Goal: Find contact information: Find contact information

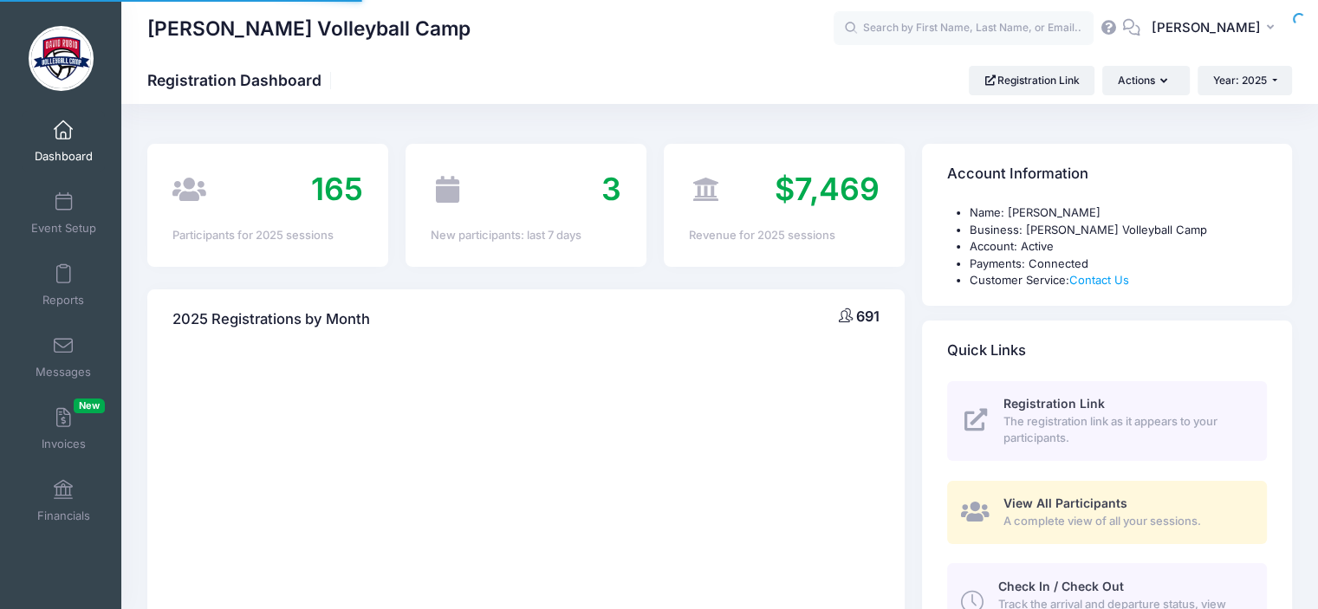
select select
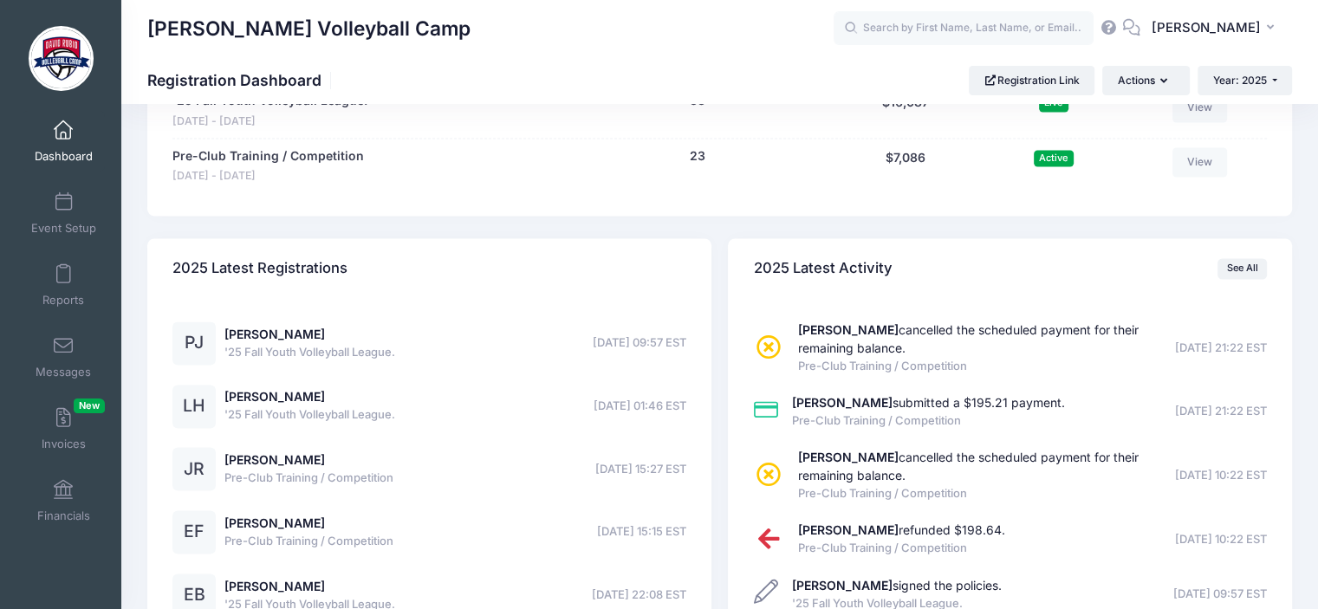
scroll to position [2568, 0]
click at [269, 519] on link "Eleanor Fellrath" at bounding box center [275, 522] width 101 height 15
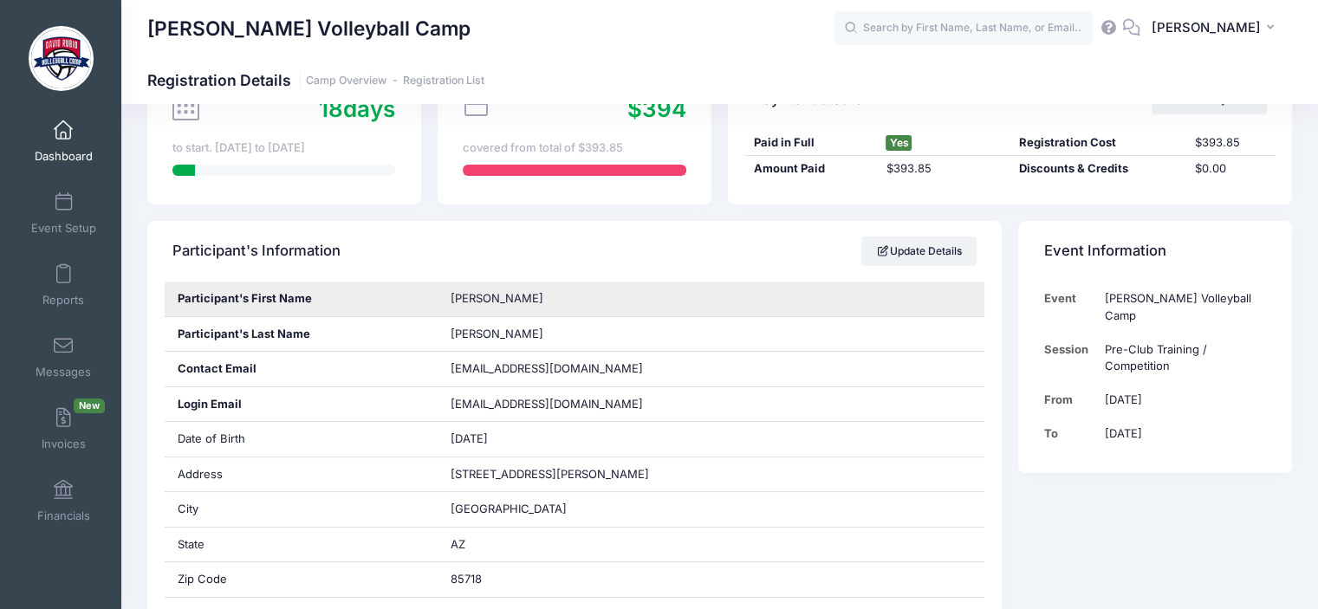
scroll to position [196, 0]
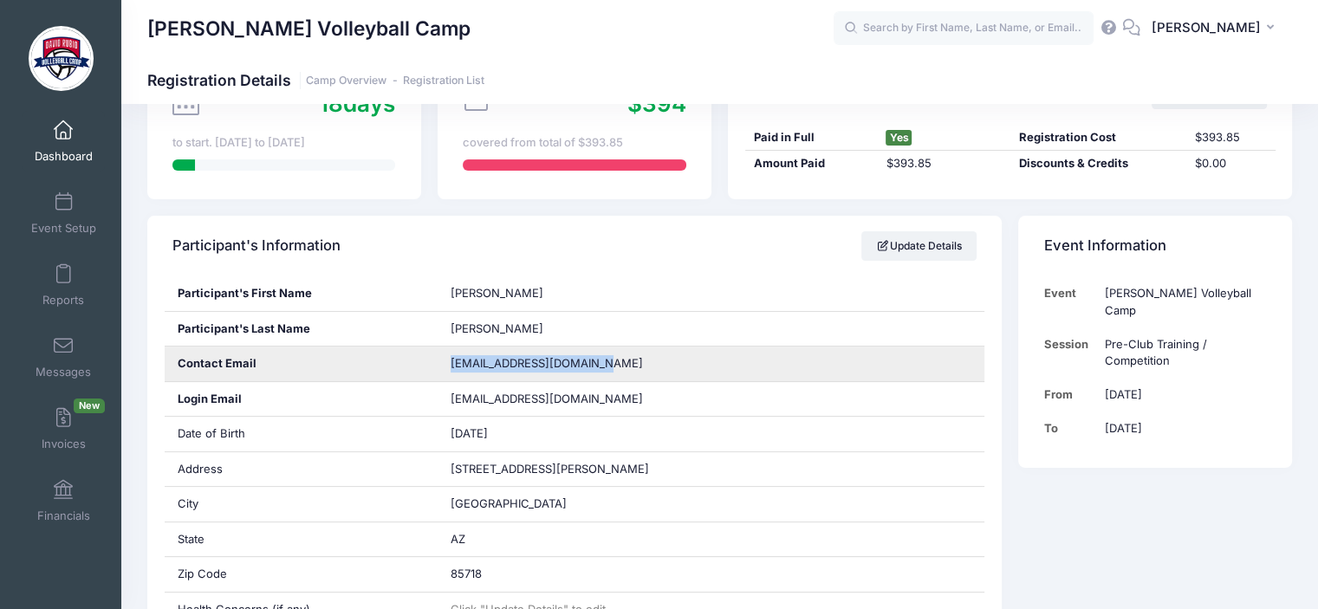
drag, startPoint x: 449, startPoint y: 360, endPoint x: 609, endPoint y: 377, distance: 160.4
click at [609, 377] on div "cybelle_egan@hotmail.com" at bounding box center [711, 364] width 547 height 35
copy span "cybelle_egan@hotmail.com"
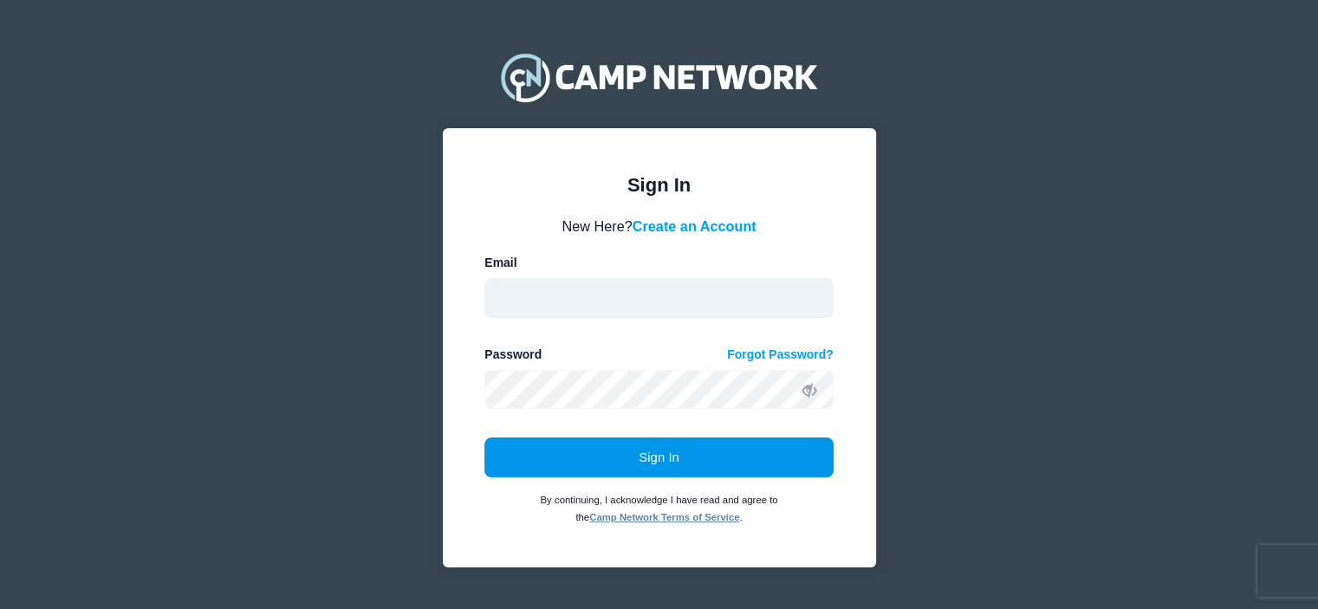
type input "[EMAIL_ADDRESS][DOMAIN_NAME]"
click at [655, 459] on button "Sign In" at bounding box center [659, 458] width 349 height 40
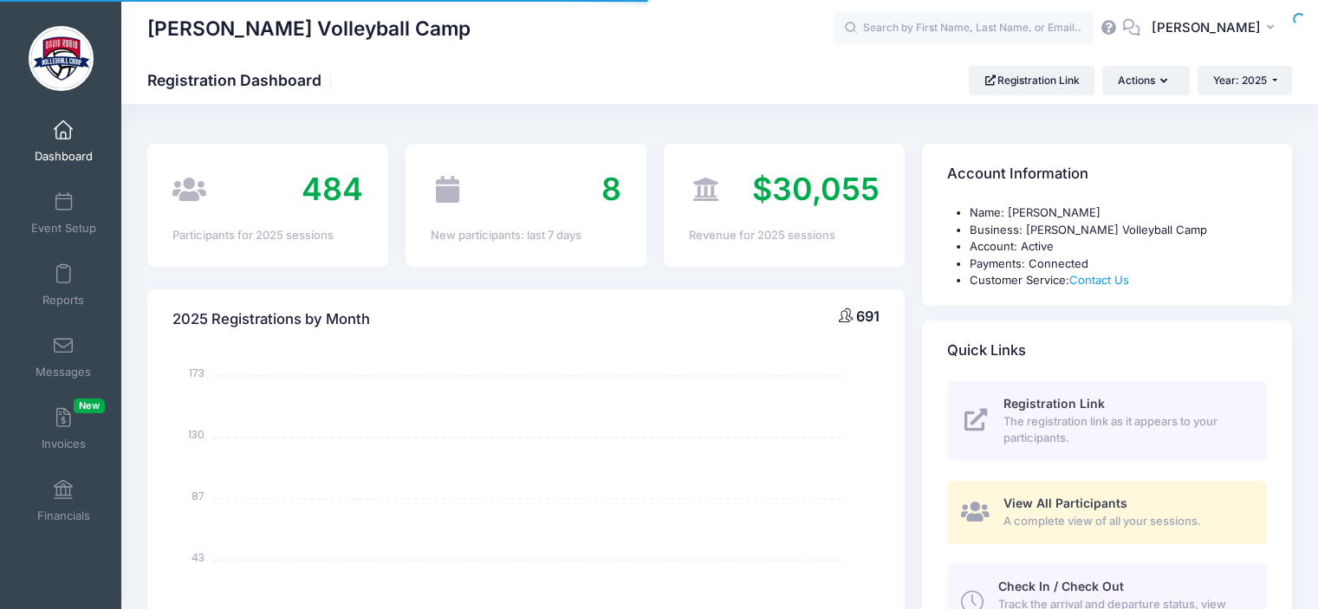
select select
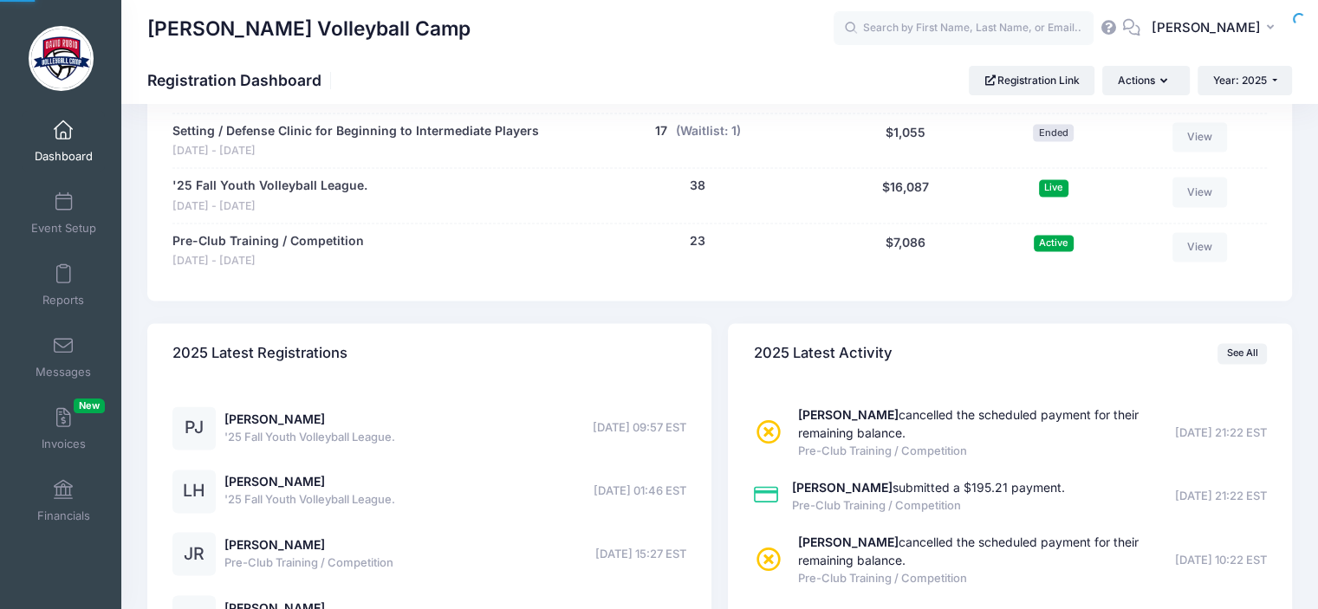
scroll to position [2474, 0]
